Goal: Information Seeking & Learning: Learn about a topic

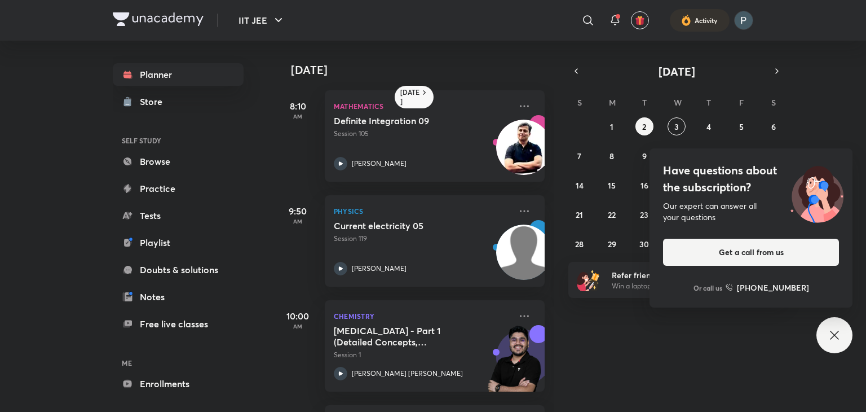
scroll to position [192, 0]
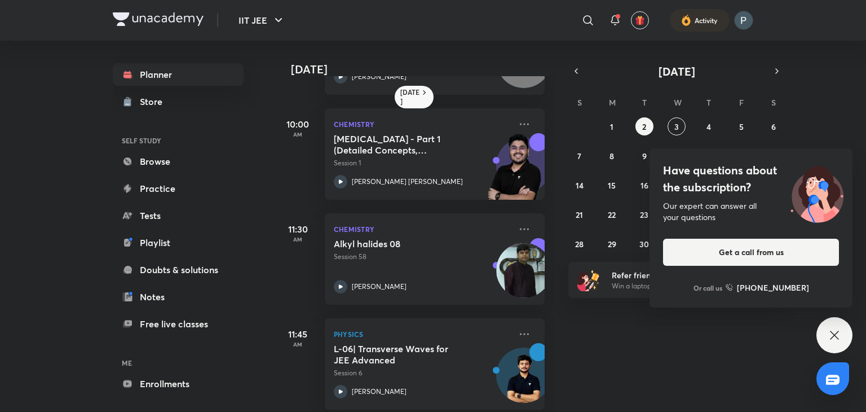
click at [832, 329] on icon at bounding box center [835, 335] width 14 height 14
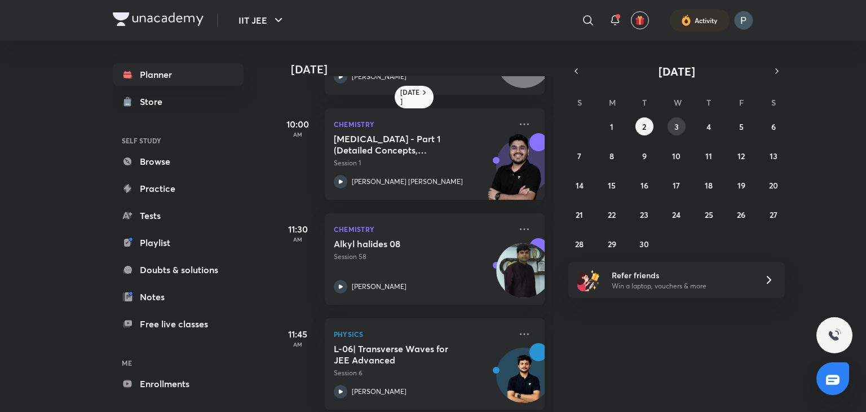
click at [675, 129] on abbr "3" at bounding box center [676, 126] width 5 height 11
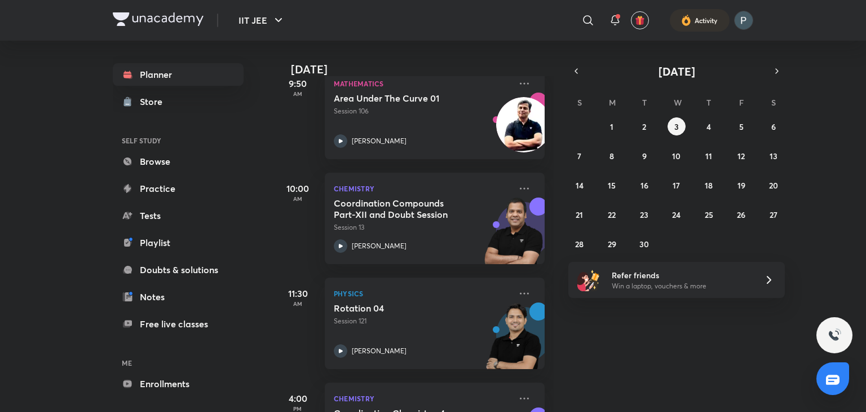
scroll to position [298, 0]
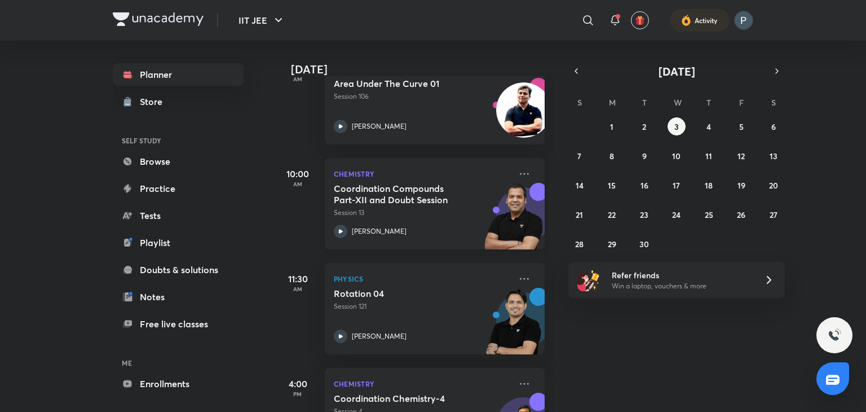
click at [346, 226] on div at bounding box center [341, 231] width 14 height 14
click at [572, 69] on icon "button" at bounding box center [576, 71] width 9 height 10
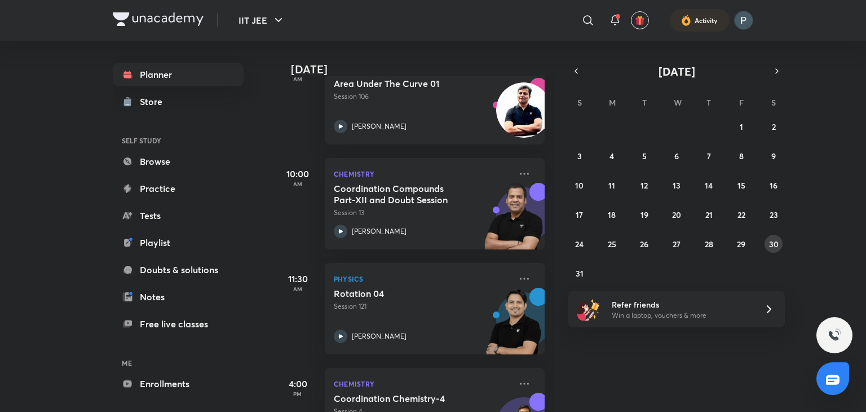
click at [778, 251] on button "30" at bounding box center [773, 244] width 18 height 18
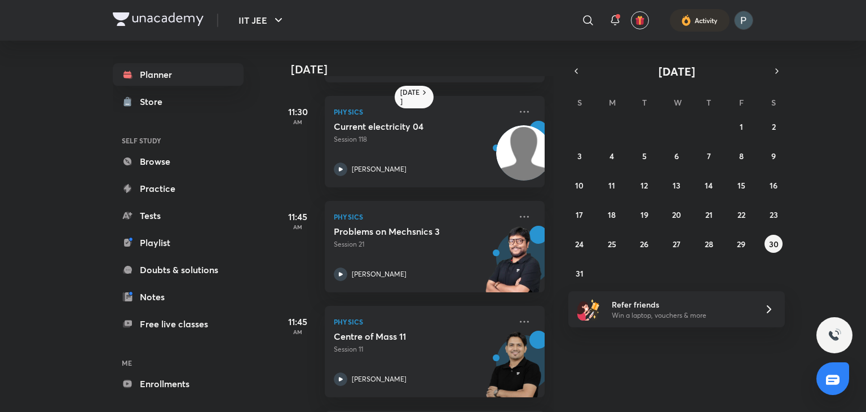
scroll to position [627, 0]
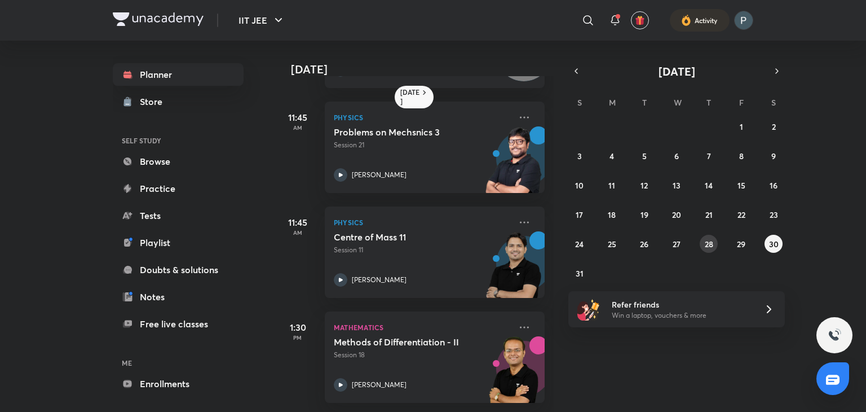
click at [700, 242] on button "28" at bounding box center [709, 244] width 18 height 18
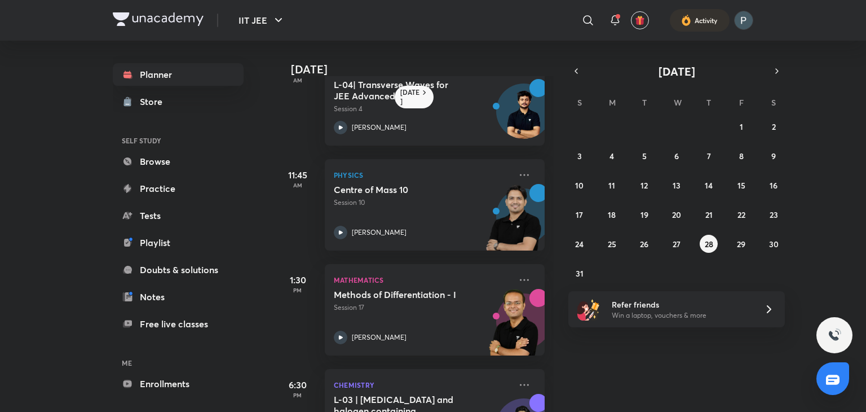
scroll to position [590, 0]
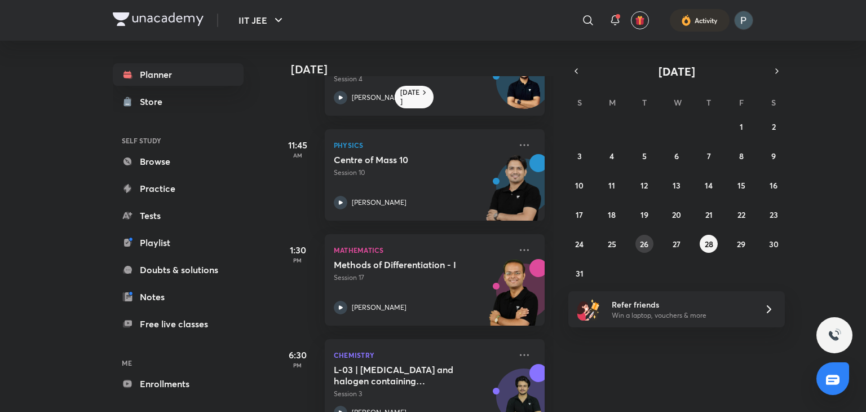
click at [652, 242] on button "26" at bounding box center [644, 244] width 18 height 18
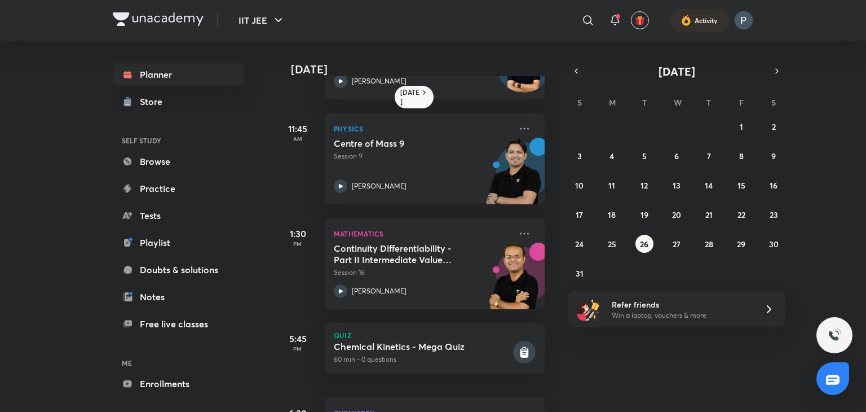
scroll to position [595, 0]
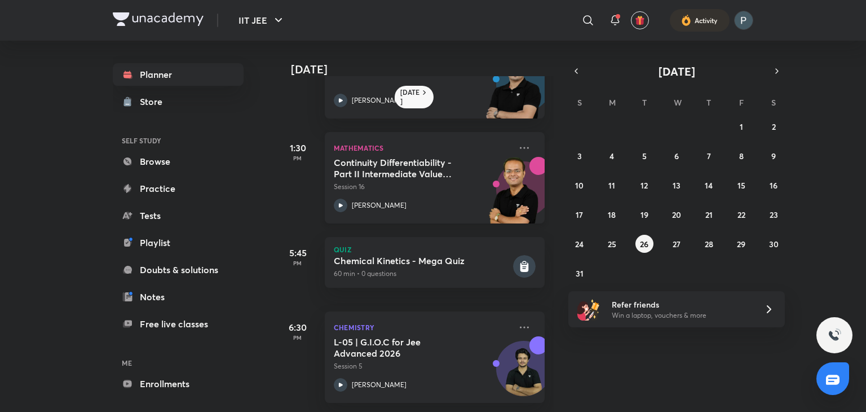
click at [336, 198] on icon at bounding box center [341, 205] width 14 height 14
click at [520, 147] on icon at bounding box center [524, 148] width 9 height 2
click at [678, 273] on div "27 28 29 30 31 1 2 3 4 5 6 7 8 9 10 11 12 13 14 15 16 17 18 19 20 21 22 23 24 2…" at bounding box center [676, 199] width 216 height 165
click at [709, 246] on abbr "28" at bounding box center [709, 243] width 8 height 11
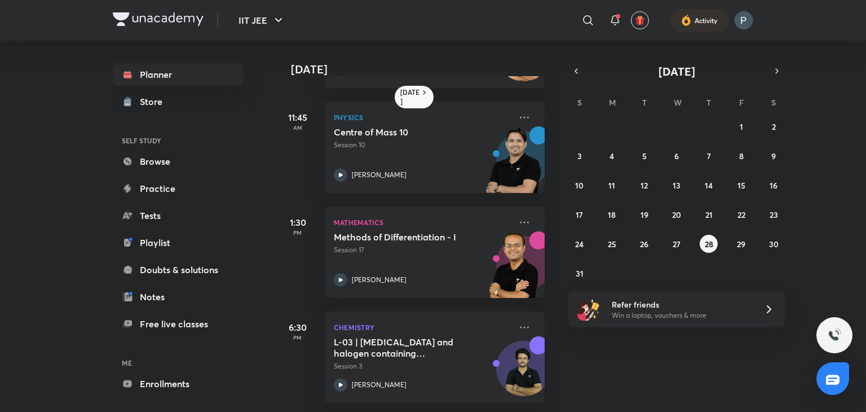
scroll to position [626, 0]
click at [332, 269] on div "Mathematics Methods of Differentiation - I Session 17 [PERSON_NAME]" at bounding box center [435, 251] width 220 height 91
